Goal: Task Accomplishment & Management: Complete application form

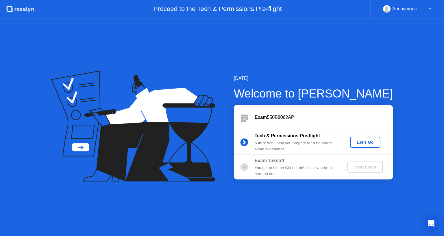
click at [367, 144] on div "Let's Go" at bounding box center [365, 142] width 26 height 5
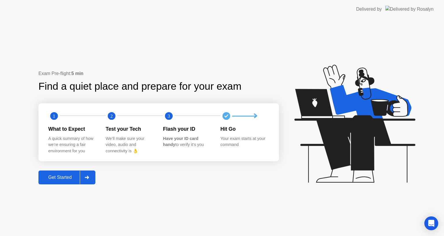
click at [73, 178] on div "Get Started" at bounding box center [60, 177] width 40 height 5
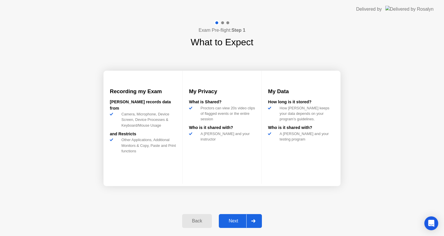
click at [236, 219] on div "Next" at bounding box center [233, 221] width 26 height 5
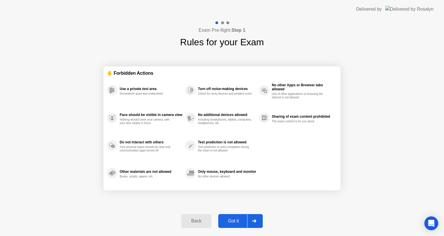
click at [231, 220] on div "Got it" at bounding box center [233, 221] width 27 height 5
select select "**********"
select select "*******"
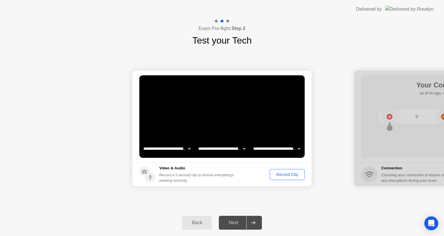
click at [282, 173] on div "Record Clip" at bounding box center [287, 175] width 31 height 5
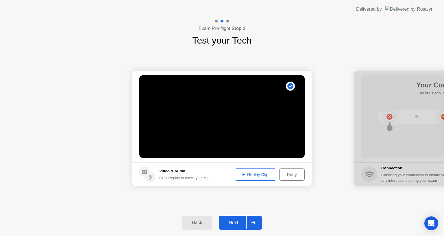
click at [248, 175] on div "Replay Clip" at bounding box center [256, 175] width 38 height 5
click at [284, 173] on div "Retry" at bounding box center [291, 175] width 21 height 5
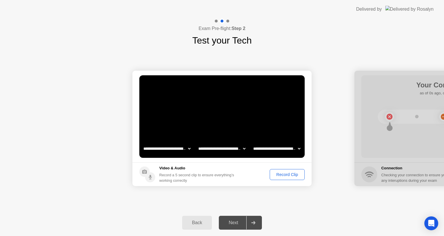
click at [280, 175] on div "Record Clip" at bounding box center [287, 175] width 31 height 5
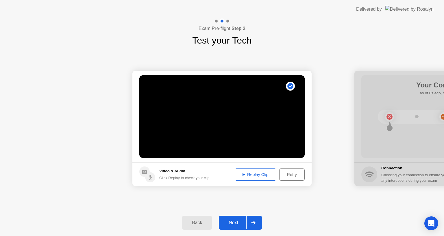
click at [259, 176] on div "Replay Clip" at bounding box center [256, 175] width 38 height 5
click at [236, 223] on div "Next" at bounding box center [233, 222] width 26 height 5
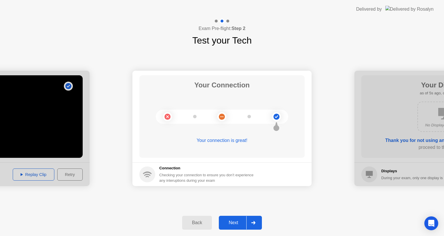
click at [228, 223] on div "Next" at bounding box center [233, 222] width 26 height 5
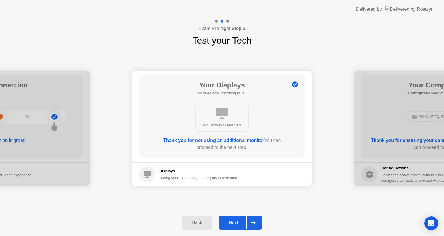
click at [236, 223] on div "Next" at bounding box center [233, 222] width 26 height 5
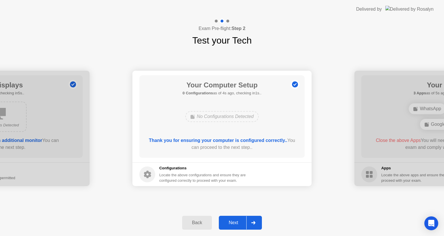
click at [235, 222] on div "Next" at bounding box center [233, 222] width 26 height 5
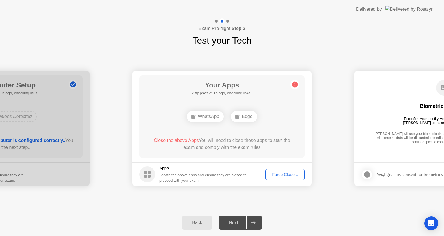
click at [272, 176] on div "Force Close..." at bounding box center [284, 175] width 35 height 5
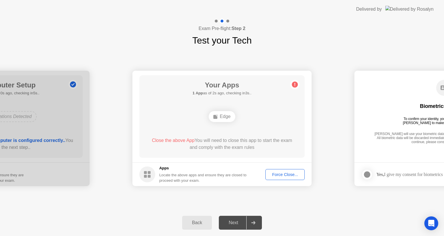
click at [276, 174] on div "Force Close..." at bounding box center [284, 175] width 35 height 5
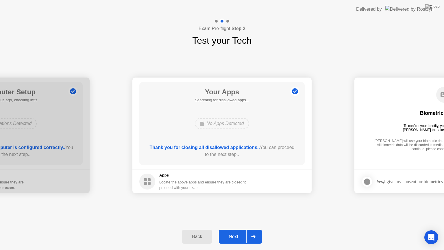
click at [236, 208] on div "**********" at bounding box center [222, 135] width 444 height 176
click at [236, 236] on div "Next" at bounding box center [233, 236] width 26 height 5
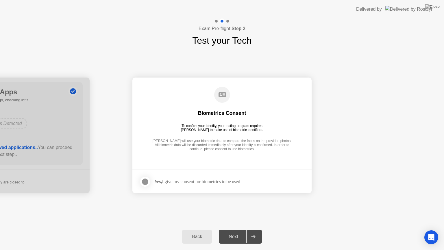
click at [147, 182] on div at bounding box center [145, 181] width 7 height 7
click at [236, 236] on div "Next" at bounding box center [233, 236] width 26 height 5
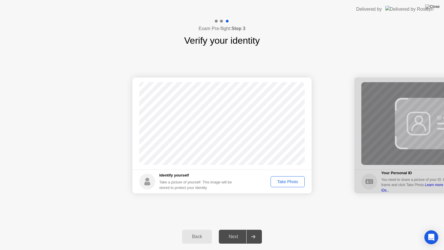
click at [290, 183] on div "Take Photo" at bounding box center [288, 181] width 30 height 5
click at [295, 184] on div "Retake" at bounding box center [291, 181] width 23 height 5
click at [280, 183] on div "Take Photo" at bounding box center [288, 181] width 30 height 5
click at [236, 236] on div "Next" at bounding box center [233, 236] width 26 height 5
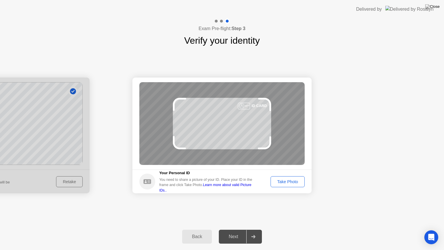
click at [281, 183] on div "Take Photo" at bounding box center [288, 181] width 30 height 5
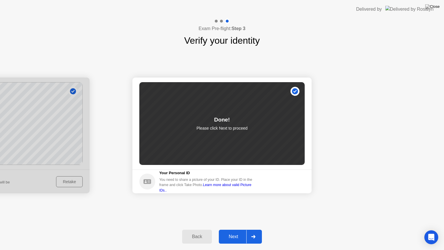
click at [234, 236] on div "Next" at bounding box center [233, 236] width 26 height 5
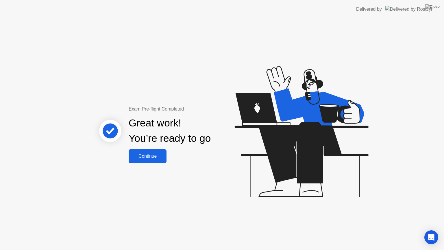
click at [162, 155] on div "Continue" at bounding box center [147, 155] width 34 height 5
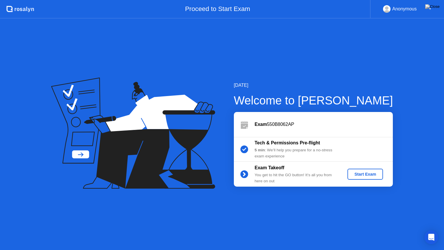
click at [363, 175] on div "Start Exam" at bounding box center [365, 174] width 31 height 5
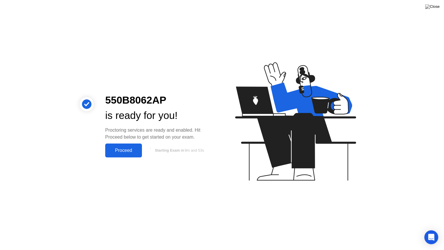
click at [121, 150] on div "Proceed" at bounding box center [123, 150] width 33 height 5
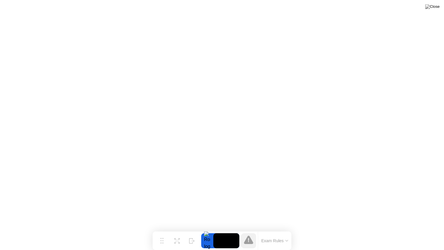
click at [289, 236] on button "Exam Rules" at bounding box center [275, 240] width 31 height 5
